Goal: Check status

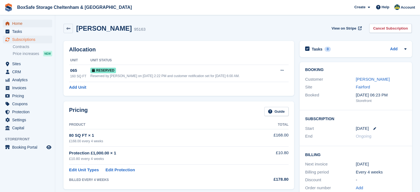
click at [35, 24] on span "Home" at bounding box center [28, 24] width 33 height 8
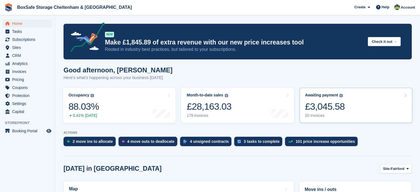
scroll to position [60, 0]
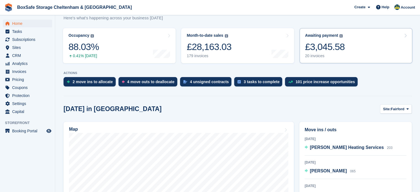
click at [345, 48] on link "Awaiting payment The total outstanding balance on all open invoices. £3,045.58 …" at bounding box center [355, 45] width 113 height 35
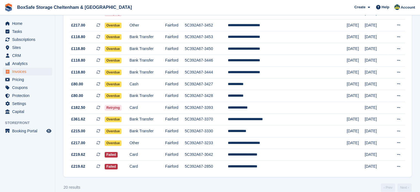
scroll to position [157, 0]
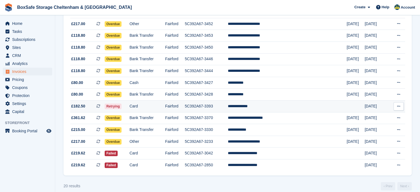
click at [310, 106] on td "**********" at bounding box center [287, 106] width 119 height 12
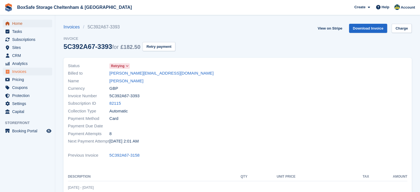
click at [27, 22] on span "Home" at bounding box center [28, 24] width 33 height 8
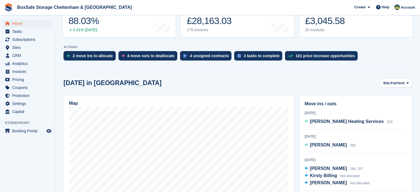
scroll to position [86, 0]
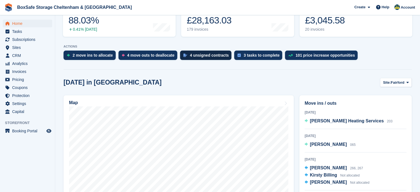
click at [206, 55] on div "4 unsigned contracts" at bounding box center [209, 55] width 39 height 4
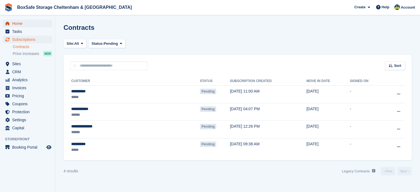
click at [40, 25] on span "Home" at bounding box center [28, 24] width 33 height 8
